Goal: Task Accomplishment & Management: Use online tool/utility

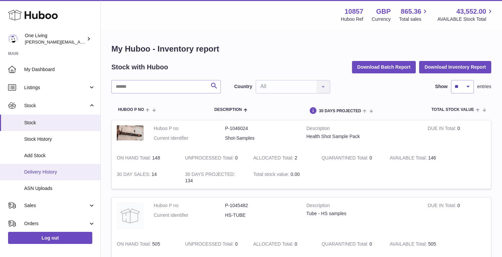
click at [63, 171] on span "Delivery History" at bounding box center [59, 172] width 71 height 6
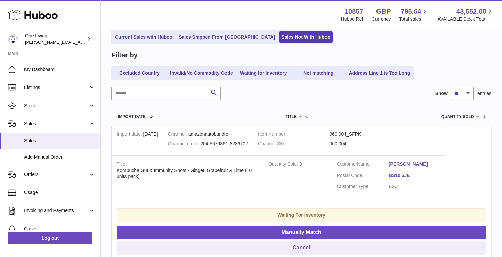
scroll to position [69, 0]
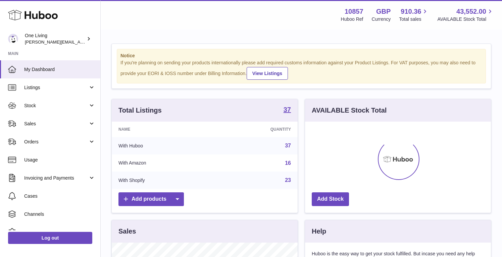
scroll to position [105, 186]
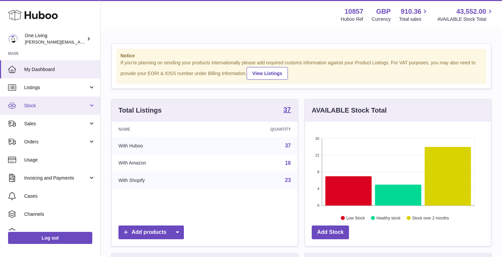
click at [43, 108] on span "Stock" at bounding box center [56, 106] width 64 height 6
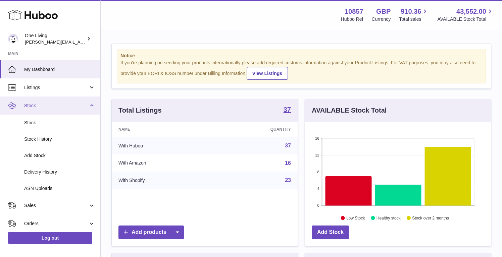
click at [43, 109] on link "Stock" at bounding box center [50, 106] width 100 height 18
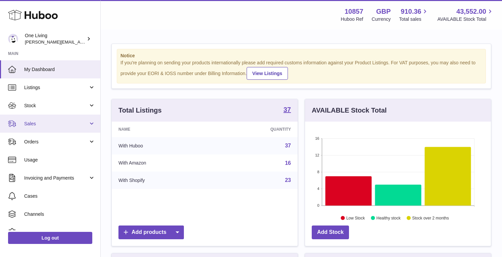
click at [41, 122] on span "Sales" at bounding box center [56, 124] width 64 height 6
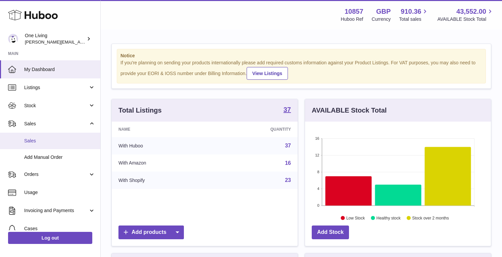
click at [41, 145] on link "Sales" at bounding box center [50, 141] width 100 height 16
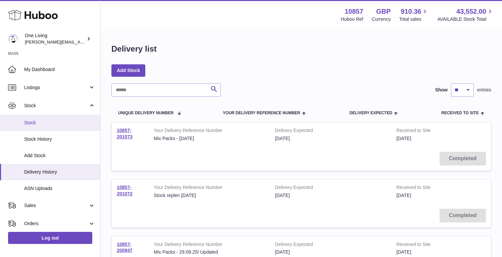
click at [51, 126] on link "Stock" at bounding box center [50, 123] width 100 height 16
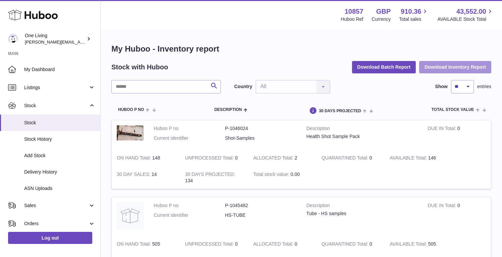
click at [448, 67] on button "Download Inventory Report" at bounding box center [455, 67] width 72 height 12
click at [157, 87] on input "text" at bounding box center [165, 86] width 109 height 13
paste input "*******"
type input "*******"
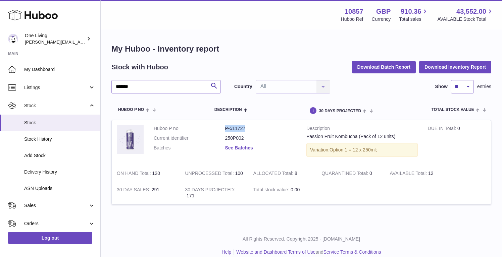
drag, startPoint x: 226, startPoint y: 127, endPoint x: 243, endPoint y: 127, distance: 17.8
click at [243, 127] on dd "P-511727" at bounding box center [260, 129] width 71 height 6
copy dd "P-51172"
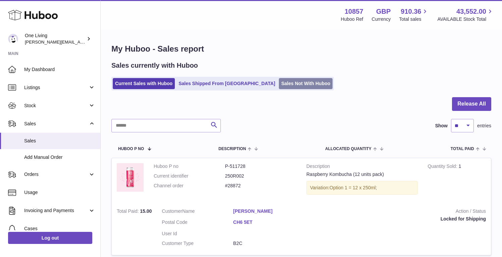
click at [279, 87] on link "Sales Not With Huboo" at bounding box center [306, 83] width 54 height 11
